Goal: Check status: Check status

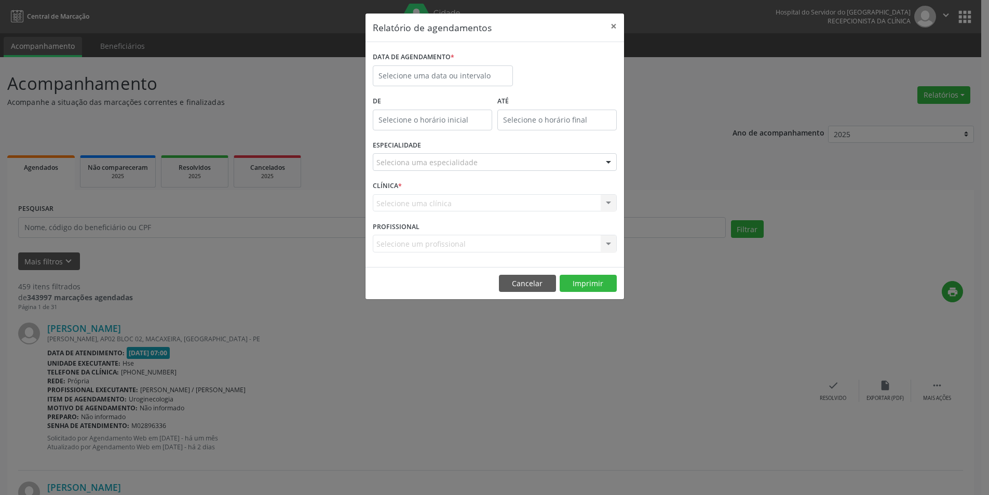
select select "9"
click at [444, 79] on input "text" at bounding box center [446, 75] width 140 height 21
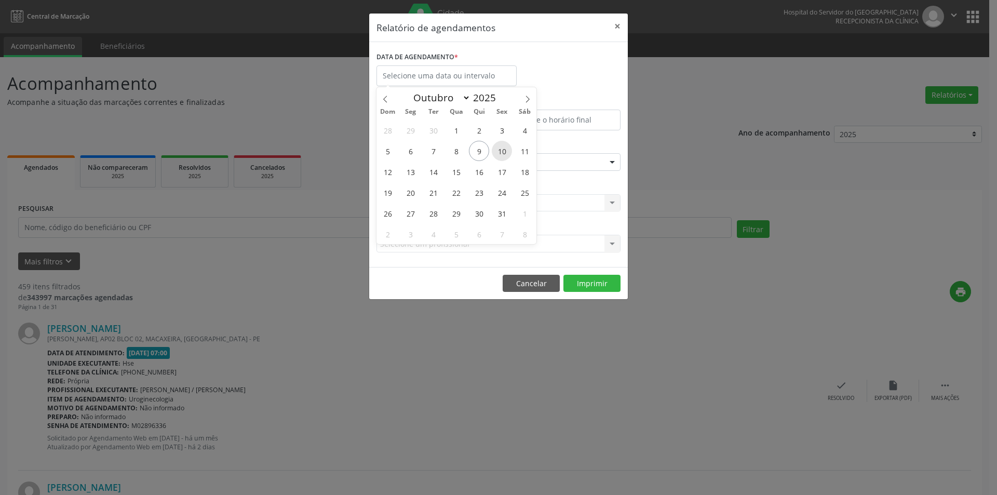
click at [503, 153] on span "10" at bounding box center [502, 151] width 20 height 20
type input "[DATE]"
click at [503, 153] on span "10" at bounding box center [502, 151] width 20 height 20
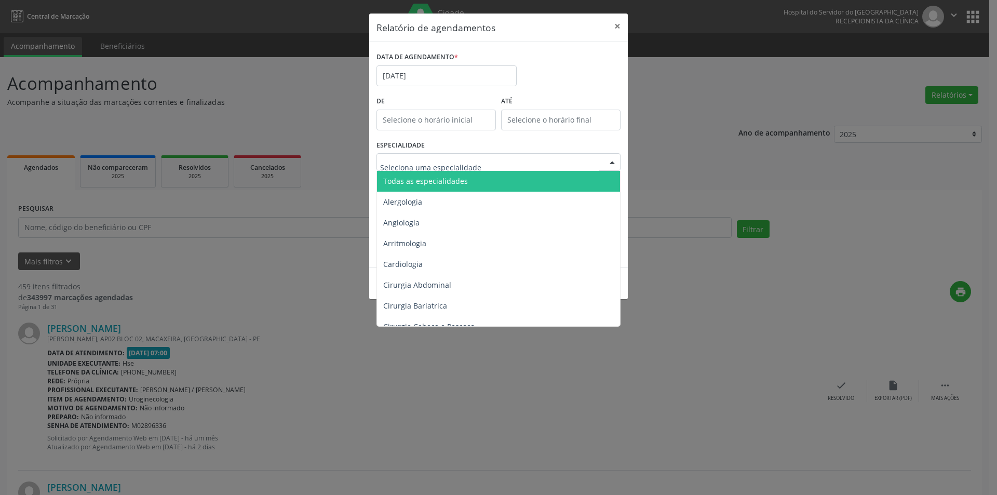
click at [438, 157] on input "text" at bounding box center [489, 167] width 219 height 21
click at [441, 183] on span "Todas as especialidades" at bounding box center [425, 181] width 85 height 10
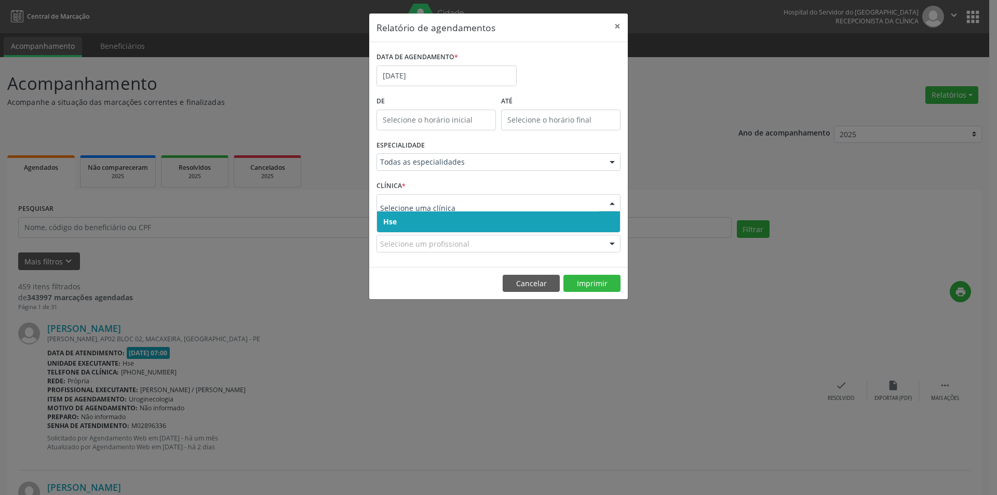
click at [418, 225] on span "Hse" at bounding box center [498, 221] width 243 height 21
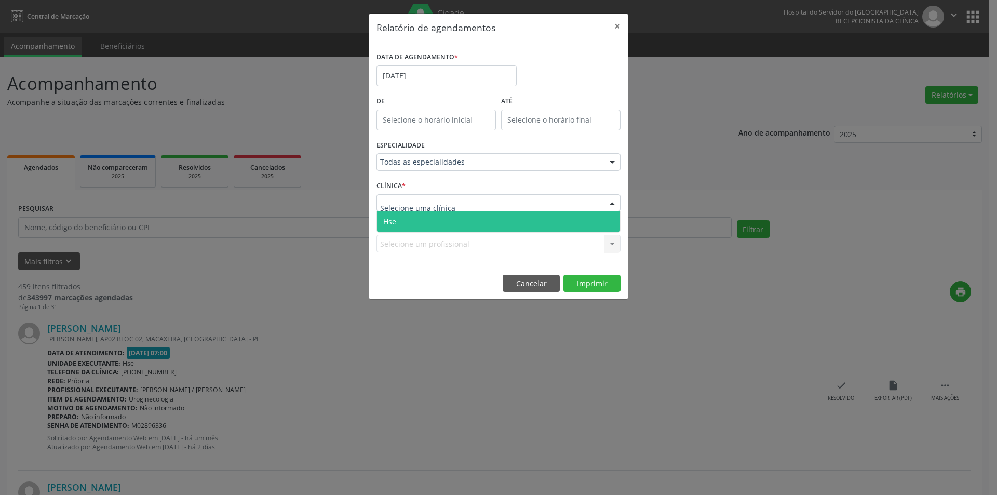
click at [429, 219] on span "Hse" at bounding box center [498, 221] width 243 height 21
click at [430, 219] on form "DATA DE AGENDAMENTO * [DATE] De ATÉ ESPECIALIDADE Todas as especialidades Todas…" at bounding box center [498, 154] width 244 height 210
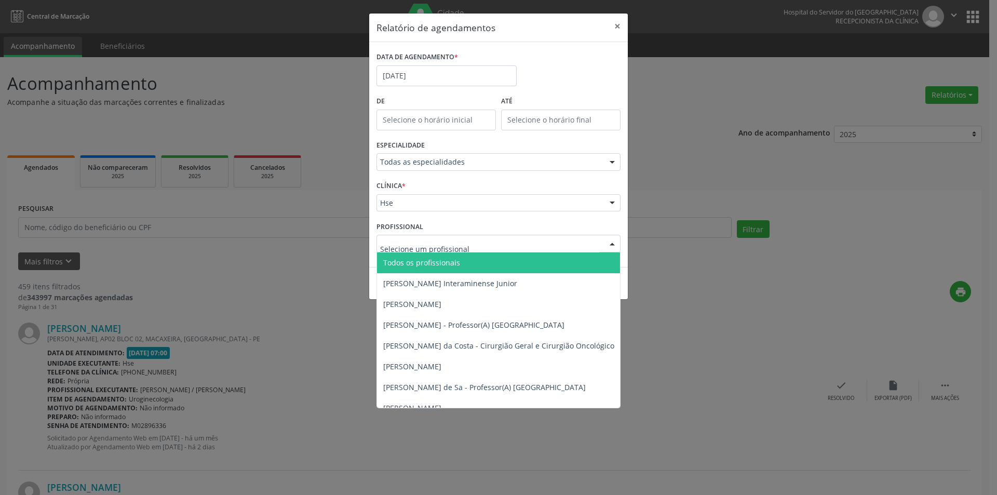
click at [420, 262] on span "Todos os profissionais" at bounding box center [421, 262] width 77 height 10
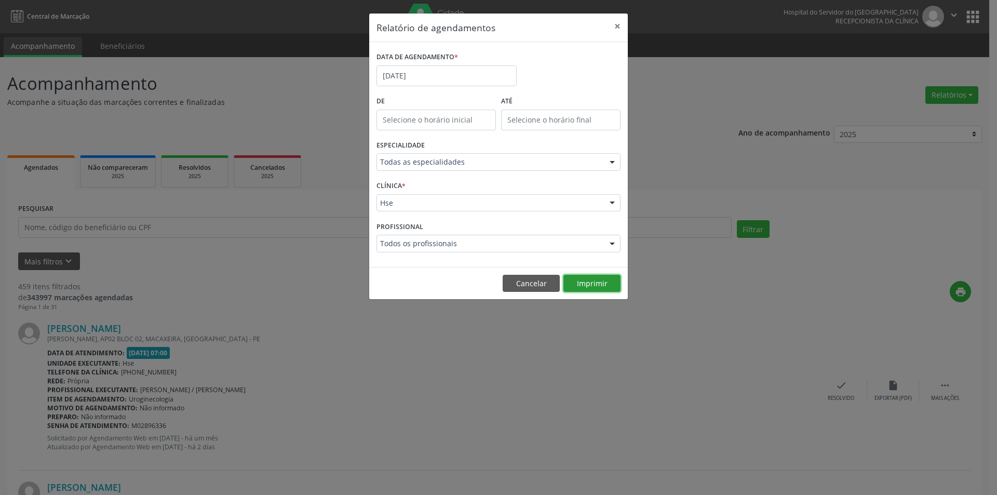
click at [591, 284] on button "Imprimir" at bounding box center [591, 284] width 57 height 18
